Goal: Check status: Check status

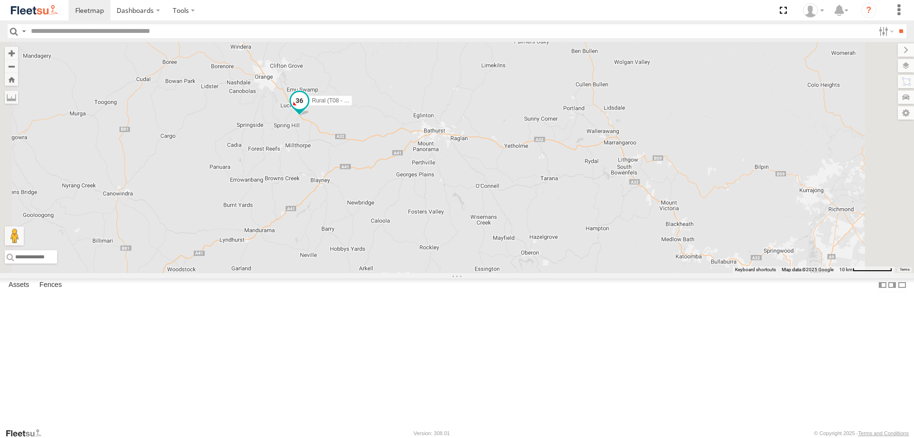
click at [308, 109] on span at bounding box center [299, 100] width 17 height 17
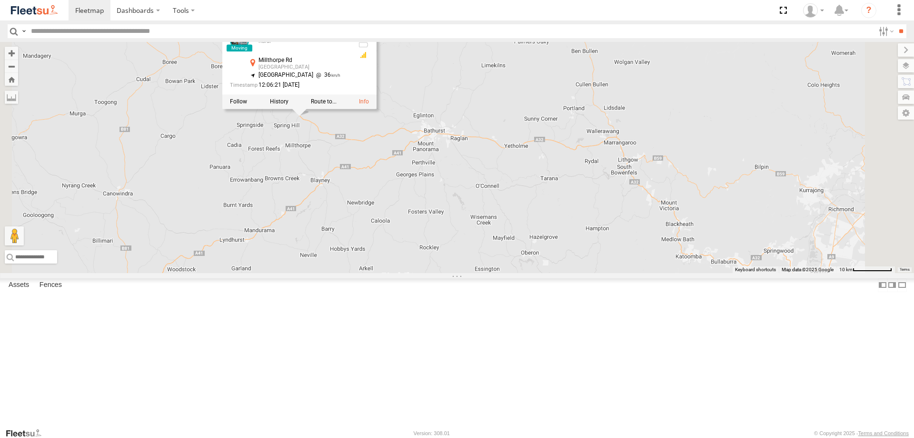
click at [377, 109] on div at bounding box center [299, 101] width 154 height 14
click at [289, 105] on label at bounding box center [279, 101] width 19 height 7
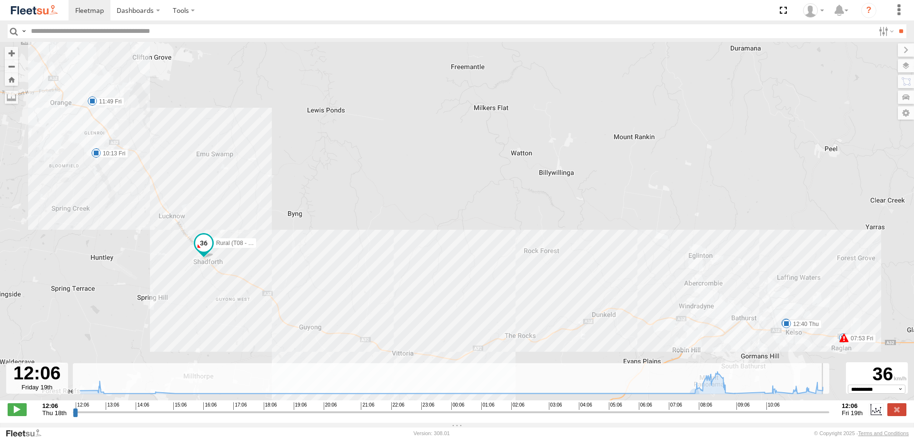
drag, startPoint x: 770, startPoint y: 415, endPoint x: 832, endPoint y: 415, distance: 61.4
type input "**********"
click at [830, 415] on input "range" at bounding box center [451, 411] width 757 height 9
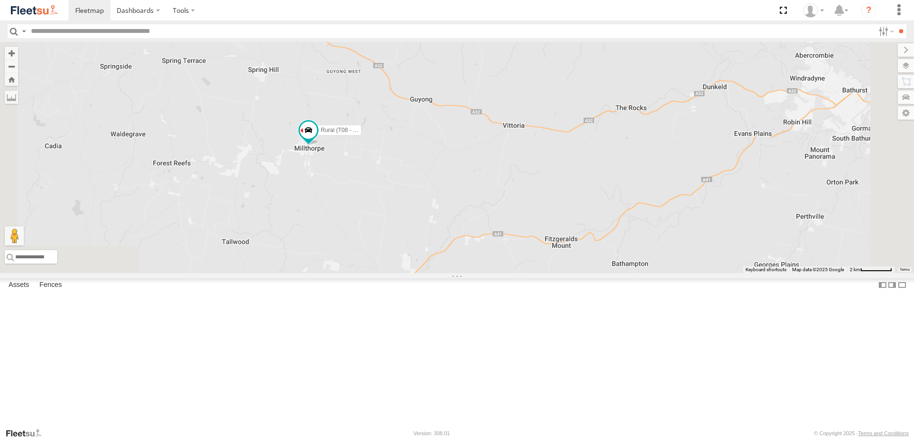
drag, startPoint x: 366, startPoint y: 111, endPoint x: 442, endPoint y: 282, distance: 187.4
click at [442, 273] on div "Rural (T08 - [PERSON_NAME]) Revesby (T07 - [PERSON_NAME]) SPARE (T04)" at bounding box center [457, 157] width 914 height 231
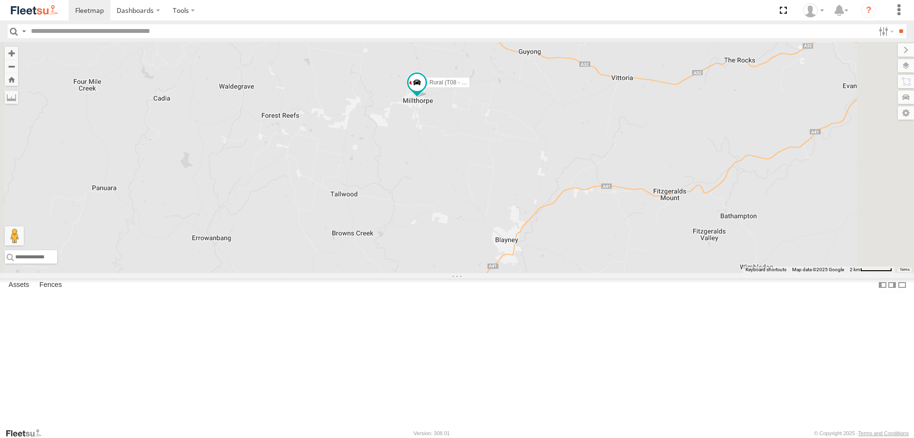
drag, startPoint x: 619, startPoint y: 303, endPoint x: 601, endPoint y: 224, distance: 81.5
click at [601, 224] on div "Rural (T08 - [PERSON_NAME]) Revesby (T07 - [PERSON_NAME]) SPARE (T04)" at bounding box center [457, 157] width 914 height 231
